Goal: Information Seeking & Learning: Understand process/instructions

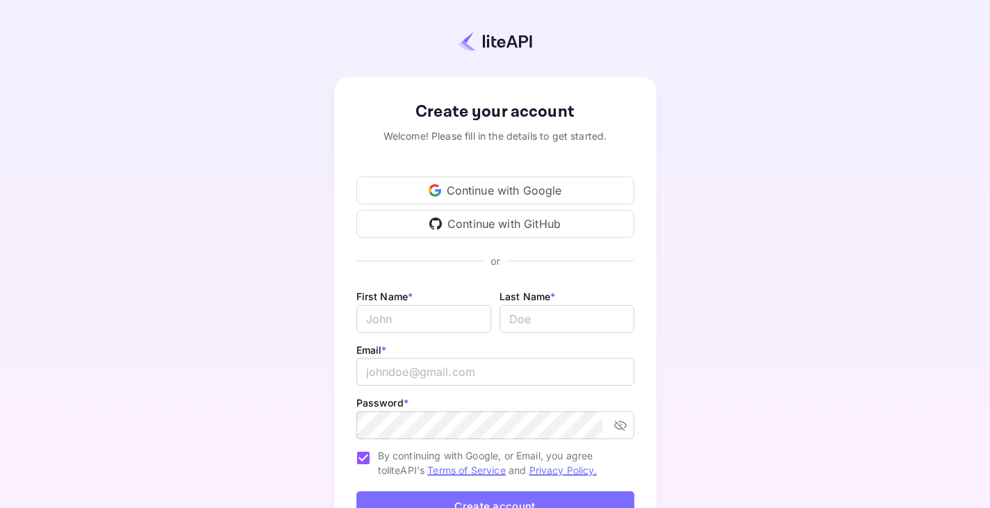
click at [471, 188] on div "Continue with Google" at bounding box center [496, 191] width 278 height 28
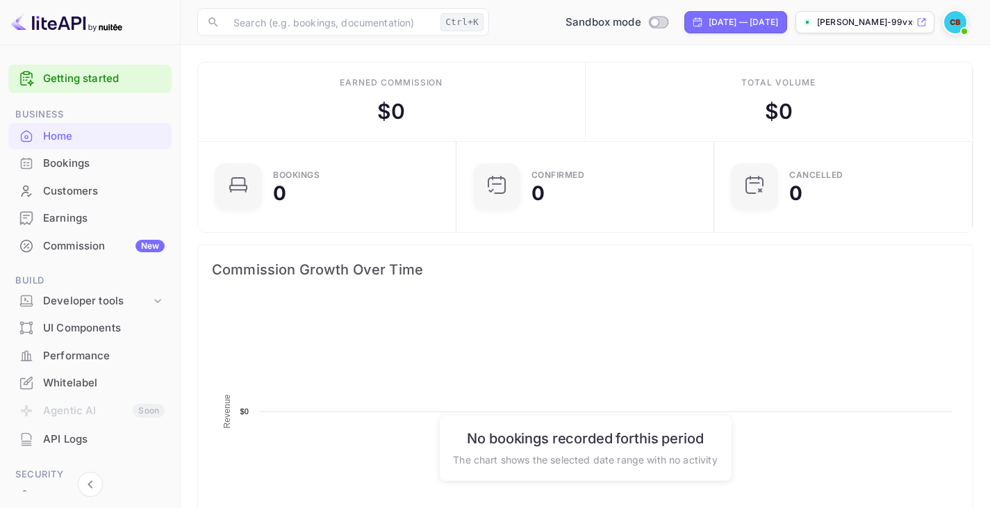
scroll to position [215, 240]
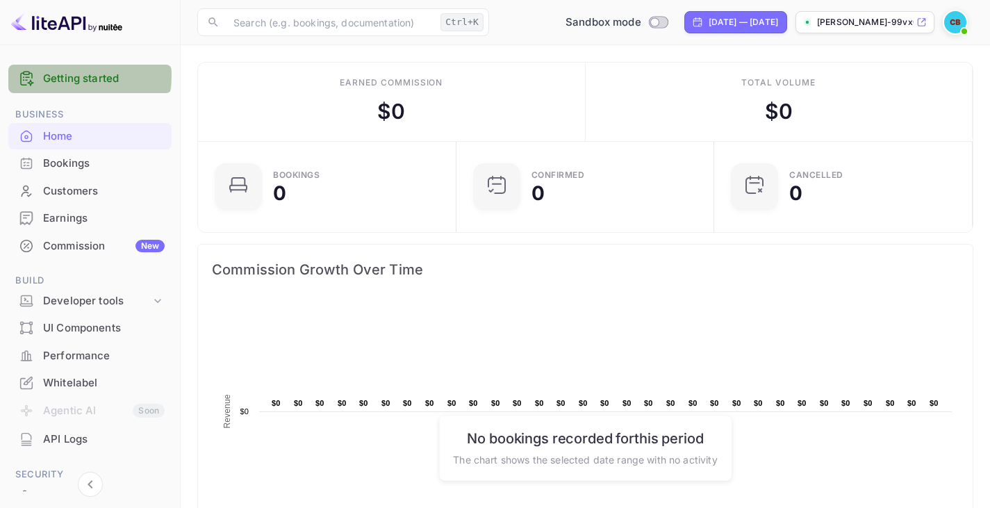
click at [83, 76] on link "Getting started" at bounding box center [104, 79] width 122 height 16
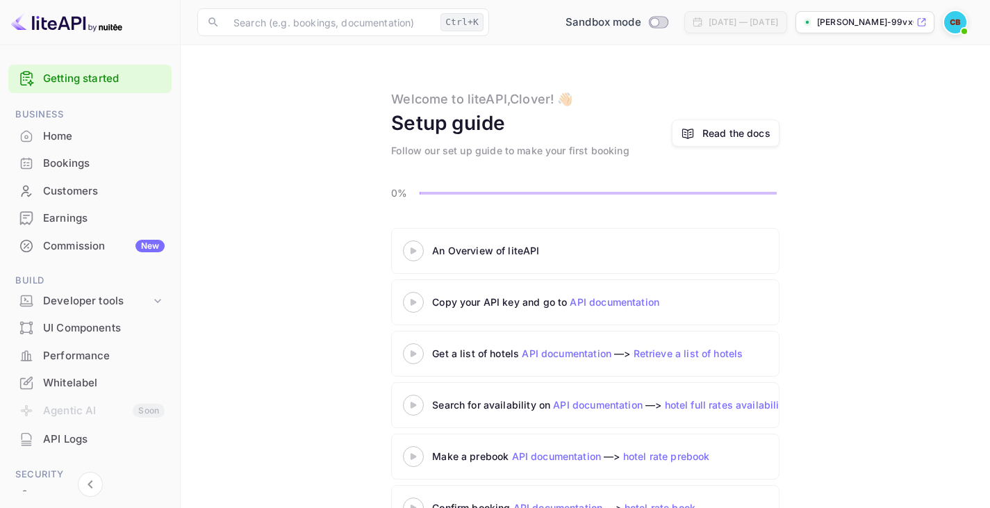
click at [416, 250] on 3 at bounding box center [414, 250] width 6 height 6
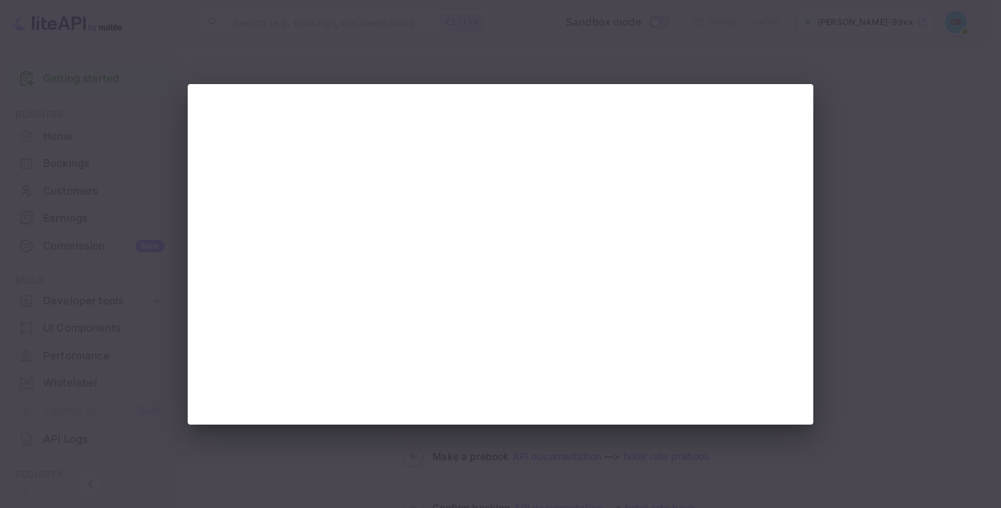
click at [455, 444] on div at bounding box center [500, 254] width 1001 height 508
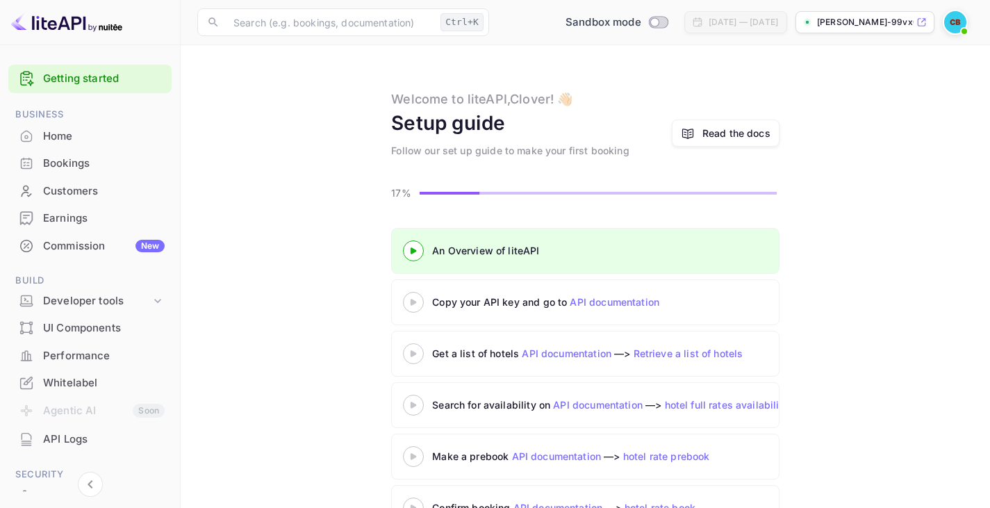
click at [409, 301] on icon at bounding box center [413, 302] width 49 height 7
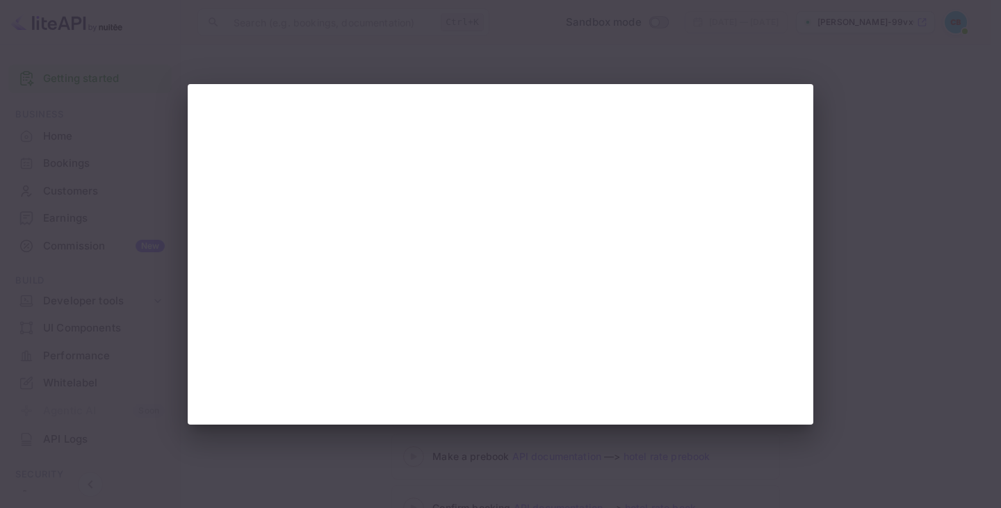
click at [332, 54] on div at bounding box center [500, 254] width 1001 height 508
